Goal: Information Seeking & Learning: Learn about a topic

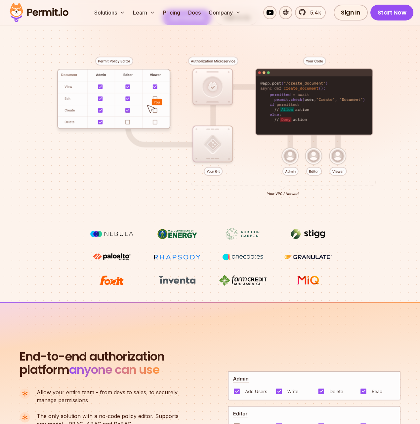
click at [105, 153] on div at bounding box center [210, 126] width 388 height 202
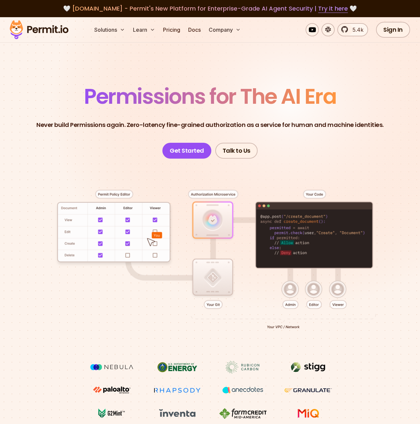
click at [92, 108] on span "Permissions for The AI Era" at bounding box center [210, 96] width 252 height 29
click at [56, 96] on header "Permissions for The AI Era Never build Permissions again. Zero-latency fine-gra…" at bounding box center [210, 122] width 388 height 73
click at [56, 97] on header "Permissions for The AI Era Never build Permissions again. Zero-latency fine-gra…" at bounding box center [210, 122] width 388 height 73
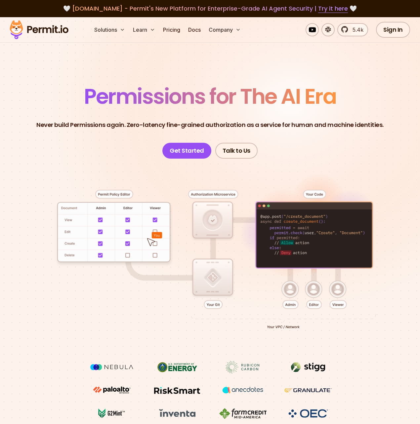
click at [56, 97] on header "Permissions for The AI Era Never build Permissions again. Zero-latency fine-gra…" at bounding box center [210, 122] width 388 height 73
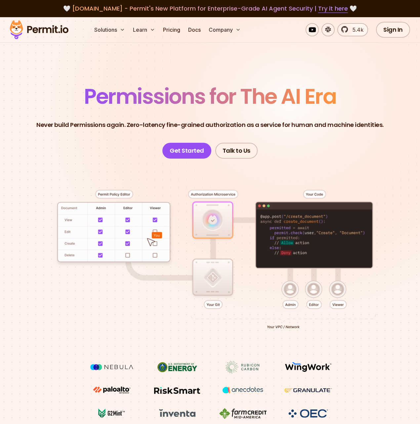
click at [56, 100] on header "Permissions for The AI Era Never build Permissions again. Zero-latency fine-gra…" at bounding box center [210, 122] width 388 height 73
click at [177, 28] on link "Pricing" at bounding box center [171, 29] width 22 height 13
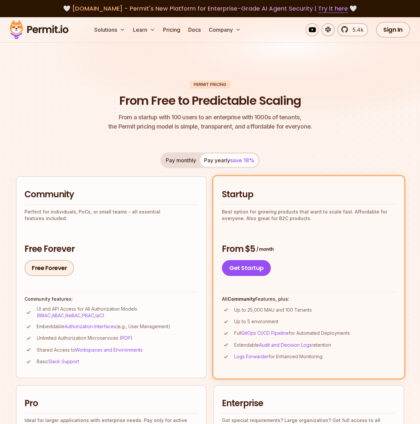
click at [83, 120] on header "Permit Pricing From Free to Predictable Scaling From a startup with 100 users t…" at bounding box center [210, 106] width 388 height 51
click at [38, 27] on img at bounding box center [39, 30] width 65 height 22
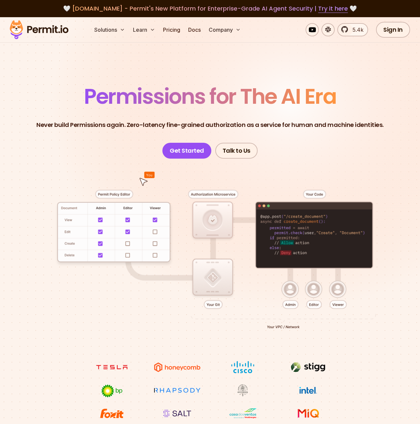
click at [52, 104] on header "Permissions for The AI Era Never build Permissions again. Zero-latency fine-gra…" at bounding box center [210, 122] width 388 height 73
click at [350, 84] on section "Permissions for The AI Era Never build Permissions again. Zero-latency fine-gra…" at bounding box center [210, 226] width 420 height 418
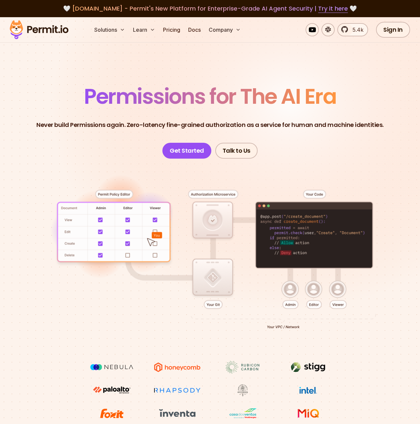
click at [351, 88] on header "Permissions for The AI Era Never build Permissions again. Zero-latency fine-gra…" at bounding box center [210, 122] width 388 height 73
